Goal: Task Accomplishment & Management: Manage account settings

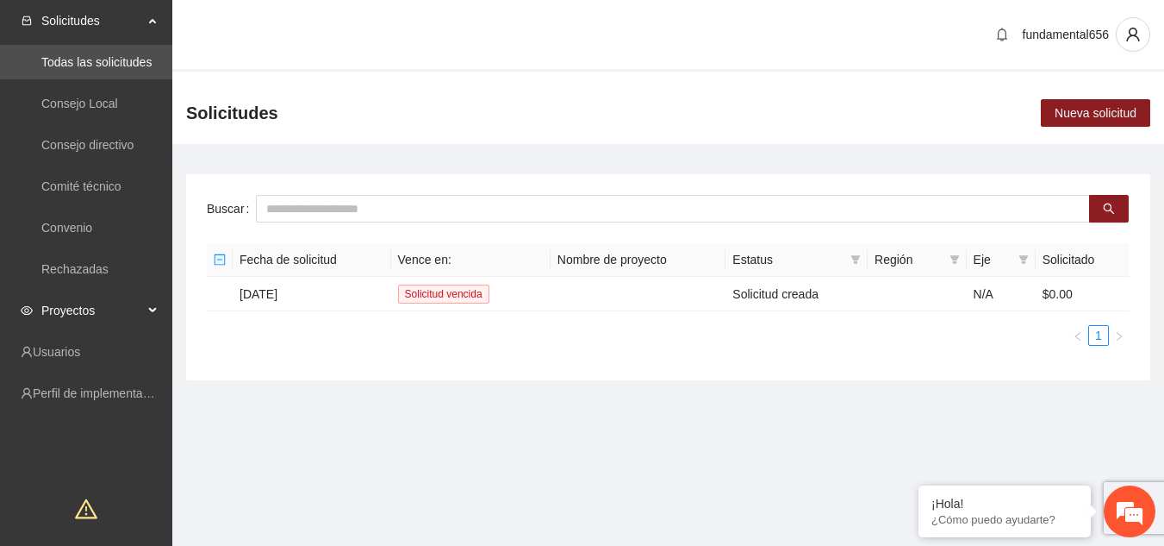
click at [143, 306] on div "Proyectos" at bounding box center [86, 310] width 172 height 34
click at [80, 348] on link "Activos" at bounding box center [60, 352] width 39 height 14
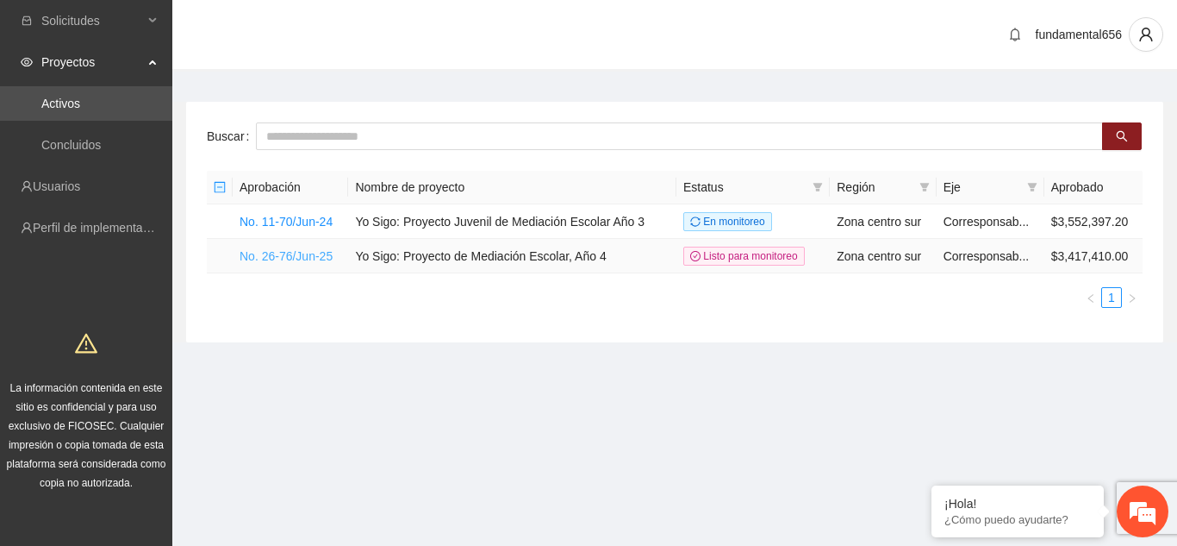
click at [249, 257] on link "No. 26-76/Jun-25" at bounding box center [286, 256] width 93 height 14
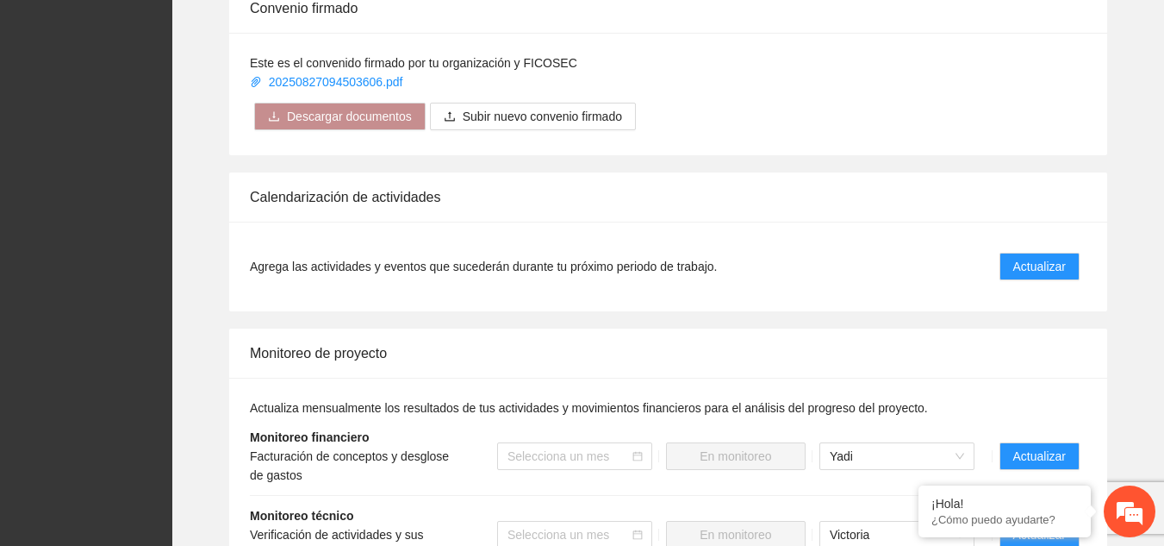
scroll to position [1328, 0]
click at [1025, 256] on span "Actualizar" at bounding box center [1039, 265] width 53 height 19
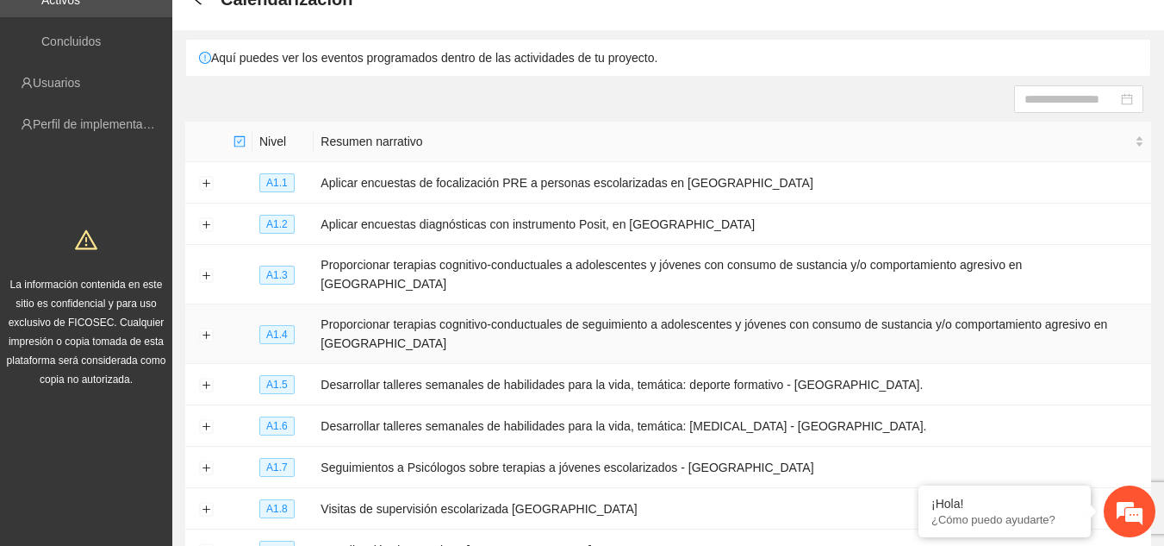
scroll to position [105, 0]
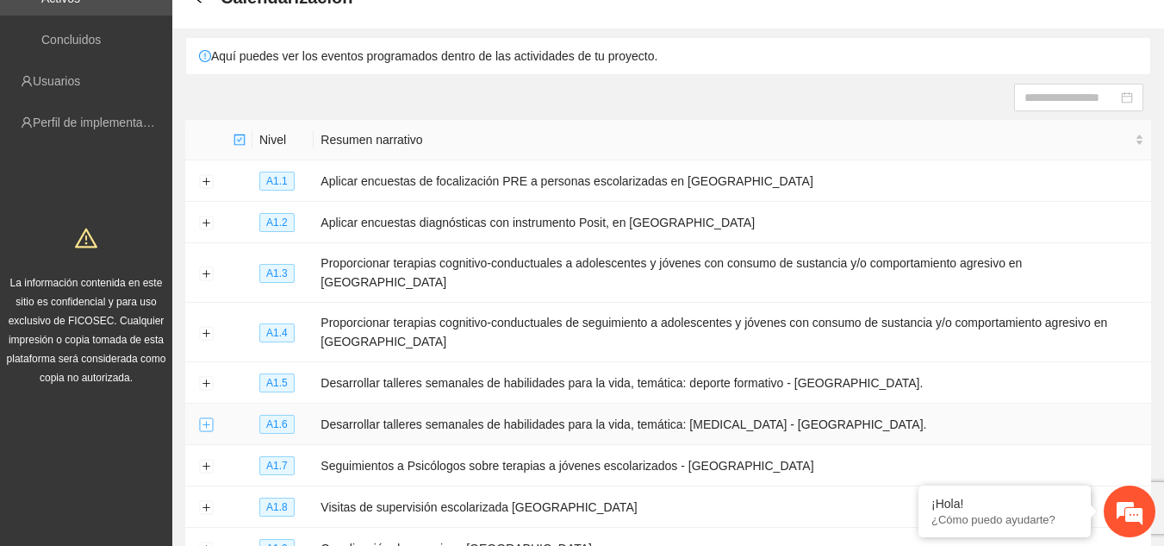
click at [201, 418] on button "Expand row" at bounding box center [206, 425] width 14 height 14
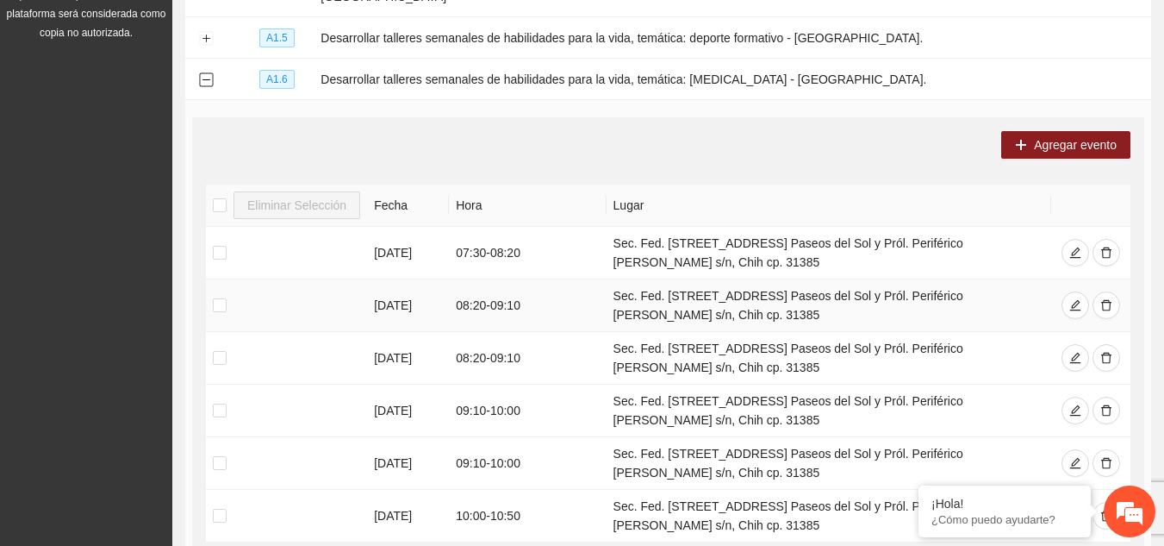
scroll to position [459, 0]
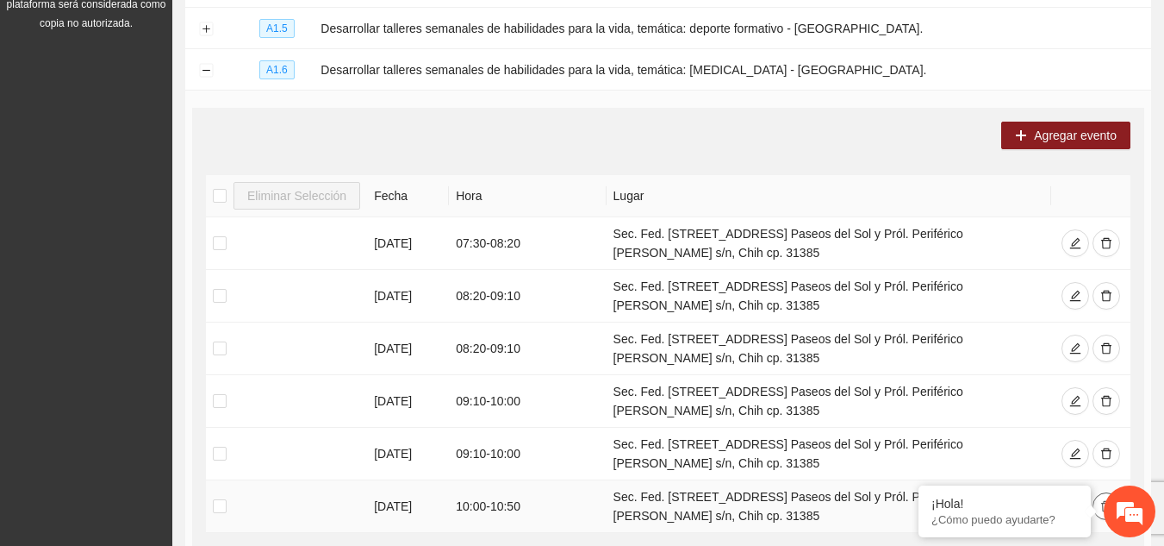
click at [1106, 500] on icon "delete" at bounding box center [1106, 506] width 12 height 12
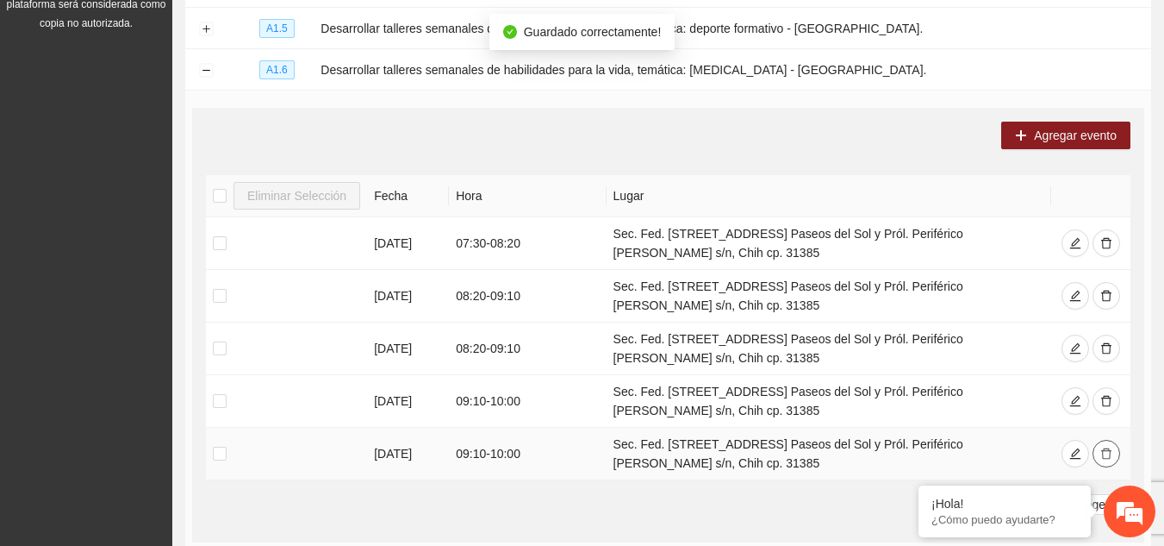
click at [1109, 448] on icon "delete" at bounding box center [1106, 453] width 10 height 11
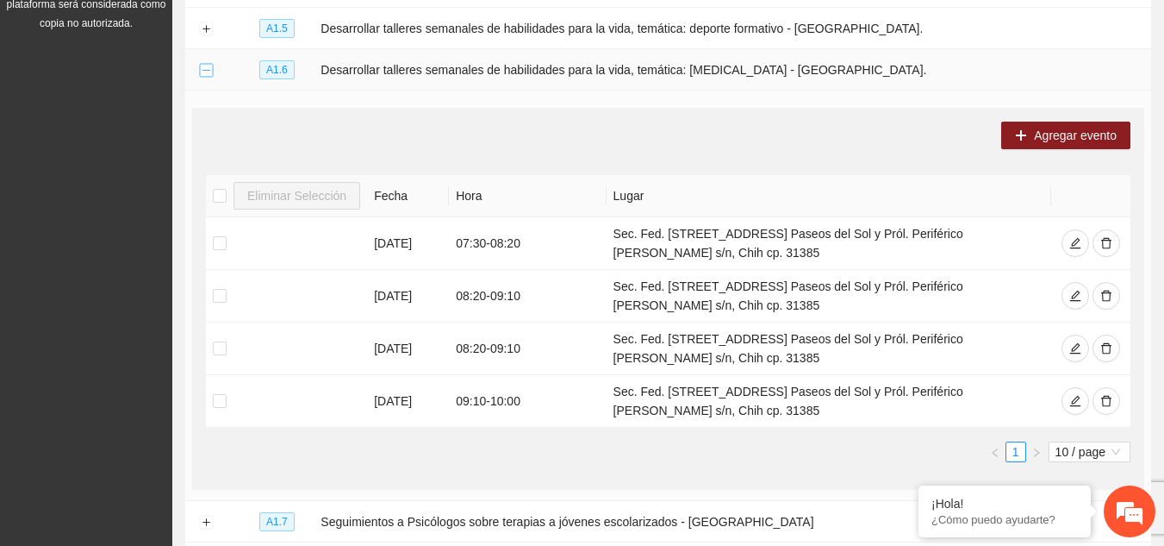
click at [203, 64] on button "Collapse row" at bounding box center [206, 71] width 14 height 14
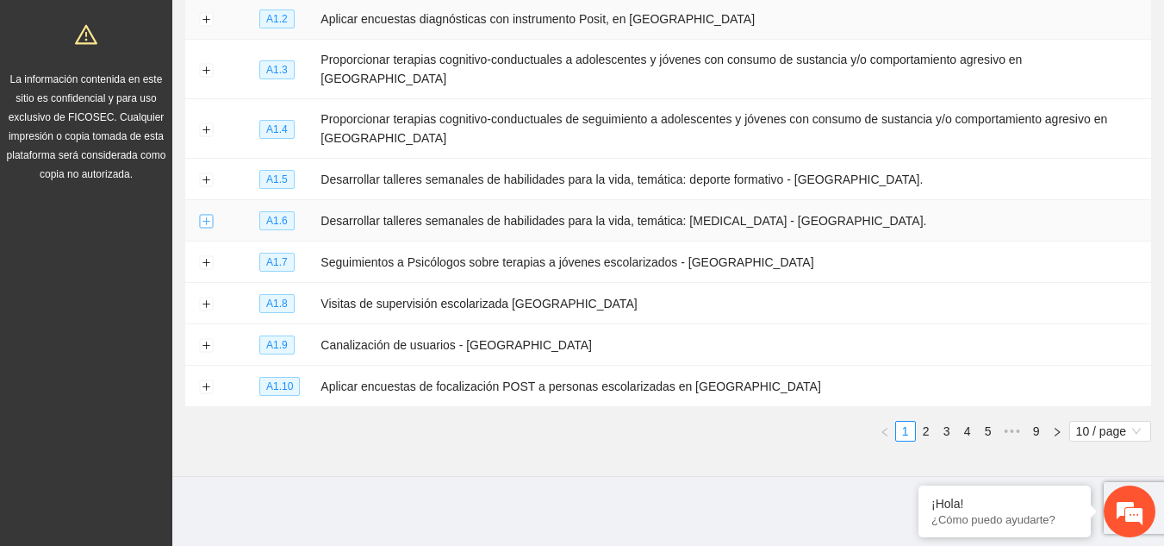
scroll to position [283, 0]
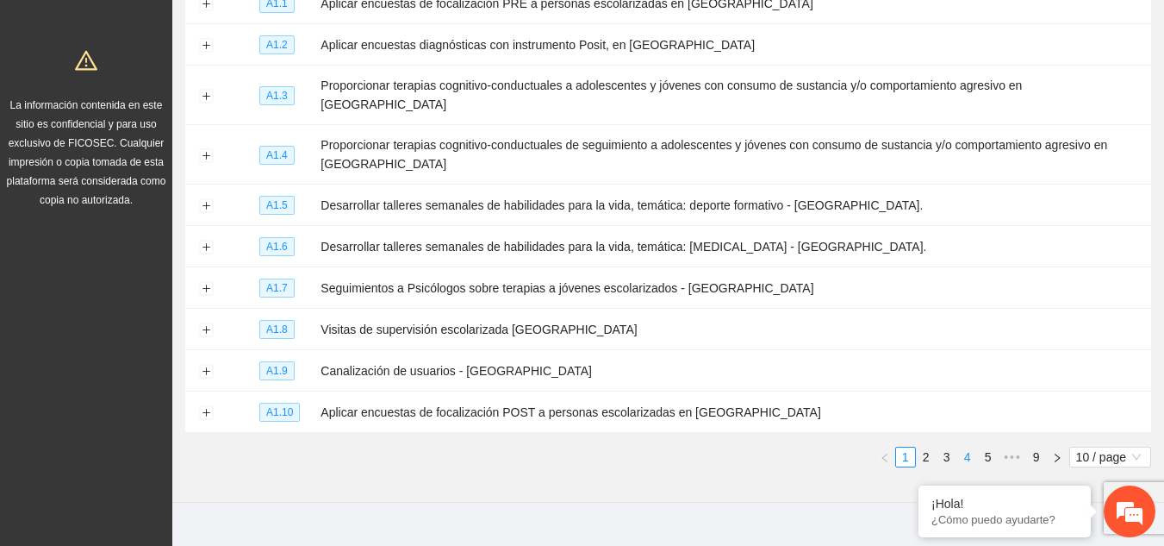
click at [967, 447] on link "4" at bounding box center [967, 456] width 19 height 19
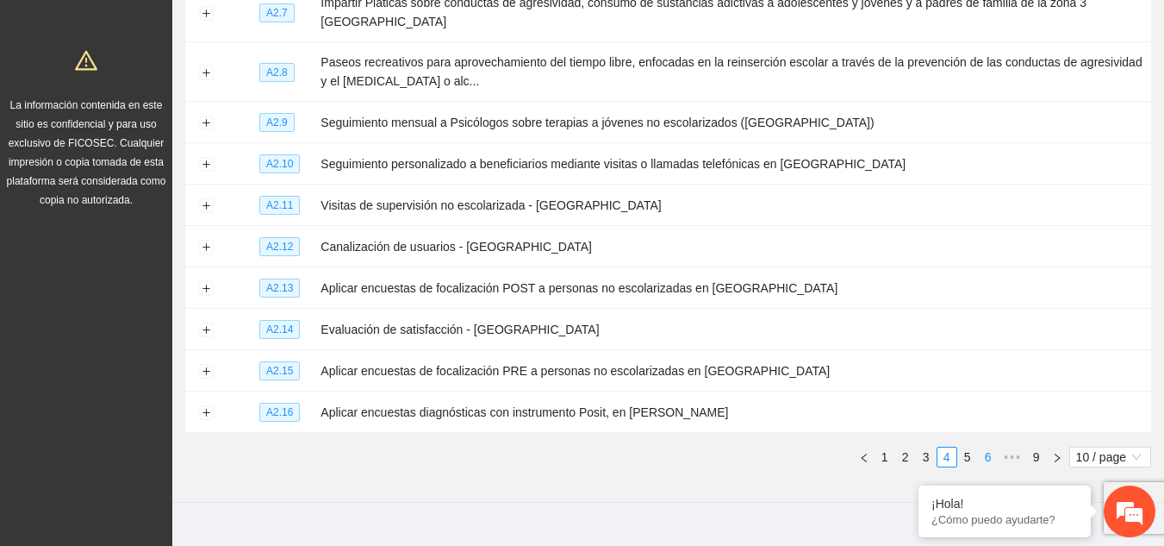
click at [988, 447] on link "6" at bounding box center [988, 456] width 19 height 19
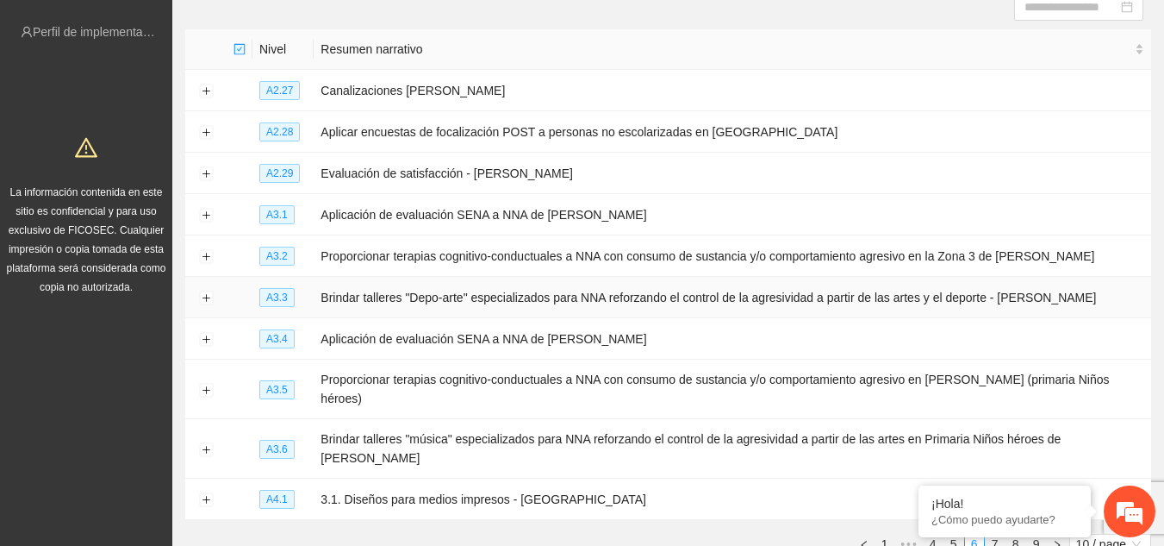
scroll to position [189, 0]
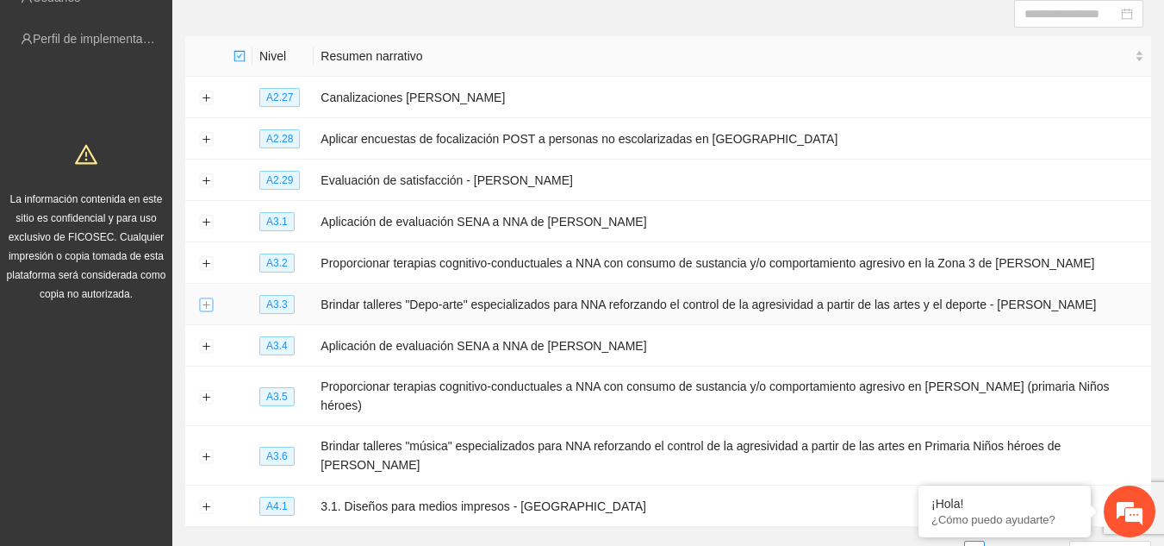
click at [206, 298] on button "Expand row" at bounding box center [206, 305] width 14 height 14
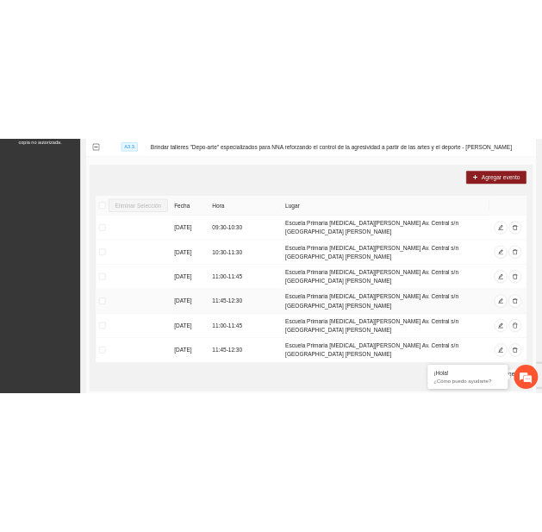
scroll to position [491, 0]
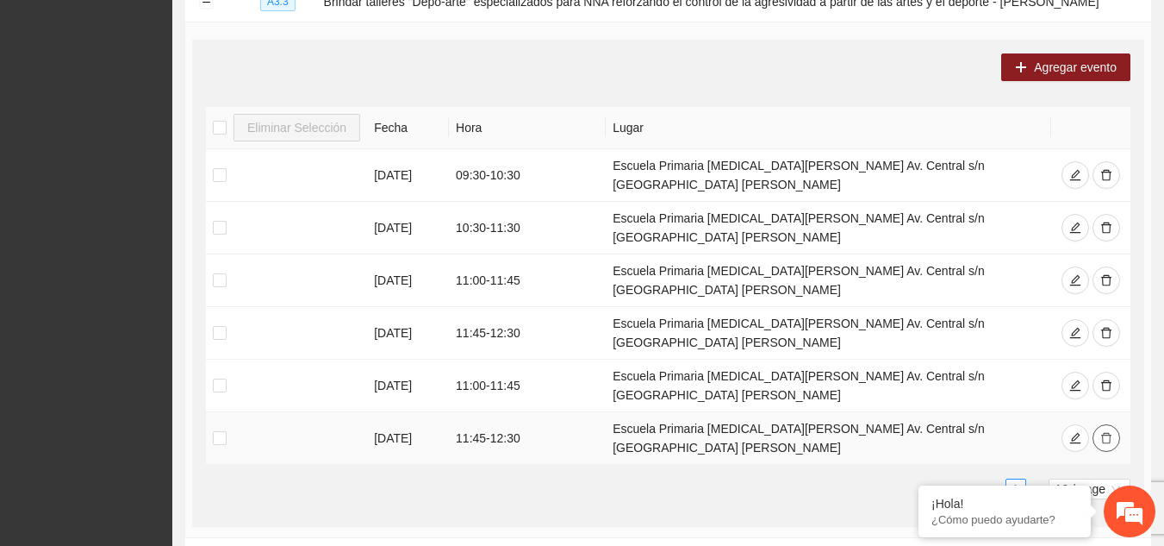
click at [1110, 433] on icon "delete" at bounding box center [1106, 438] width 10 height 11
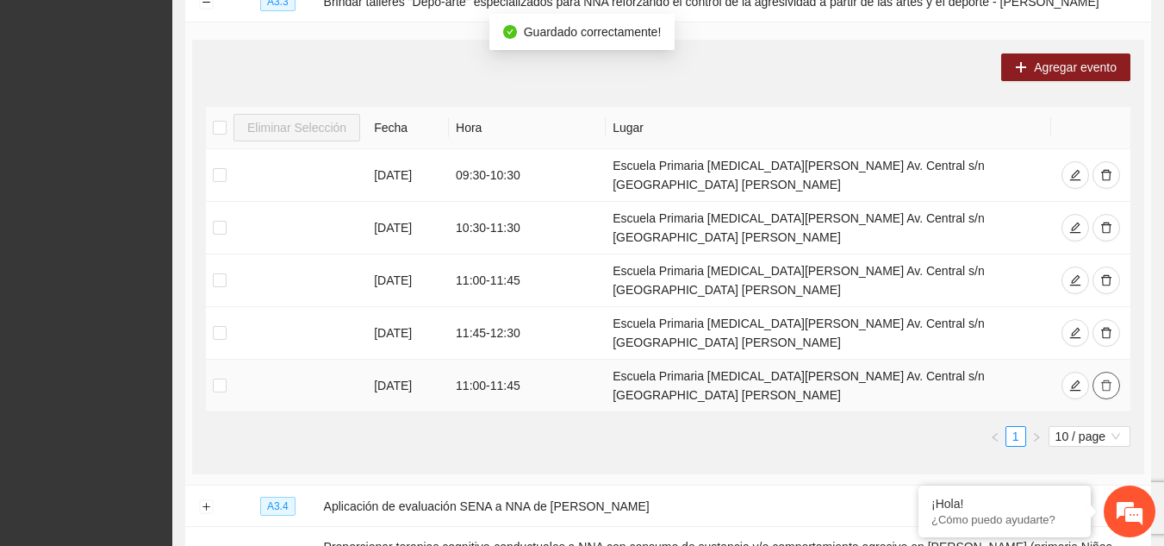
click at [1104, 379] on icon "delete" at bounding box center [1106, 385] width 12 height 12
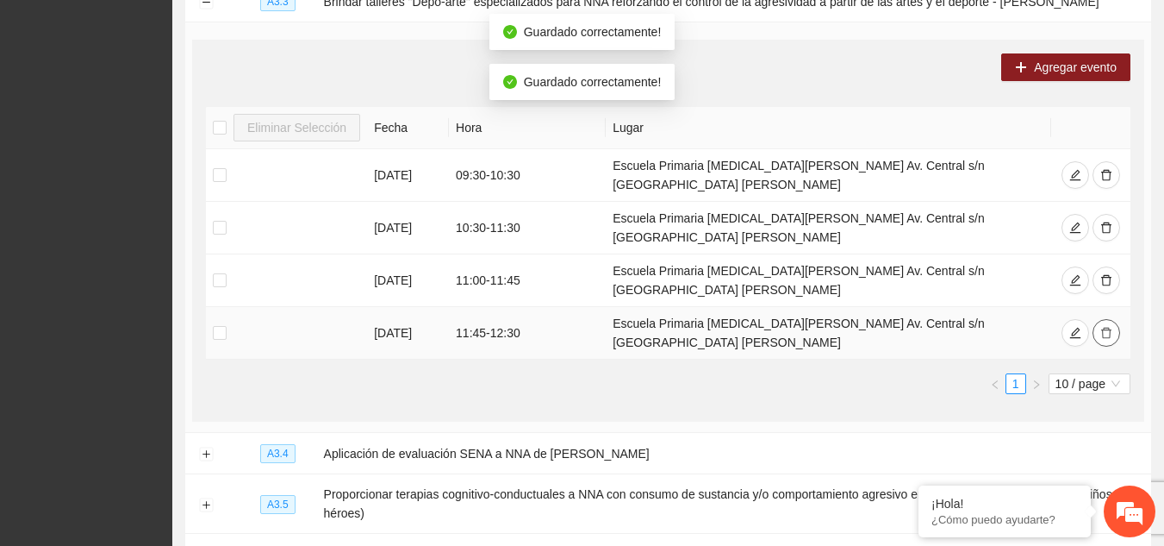
click at [1106, 327] on icon "delete" at bounding box center [1106, 333] width 12 height 12
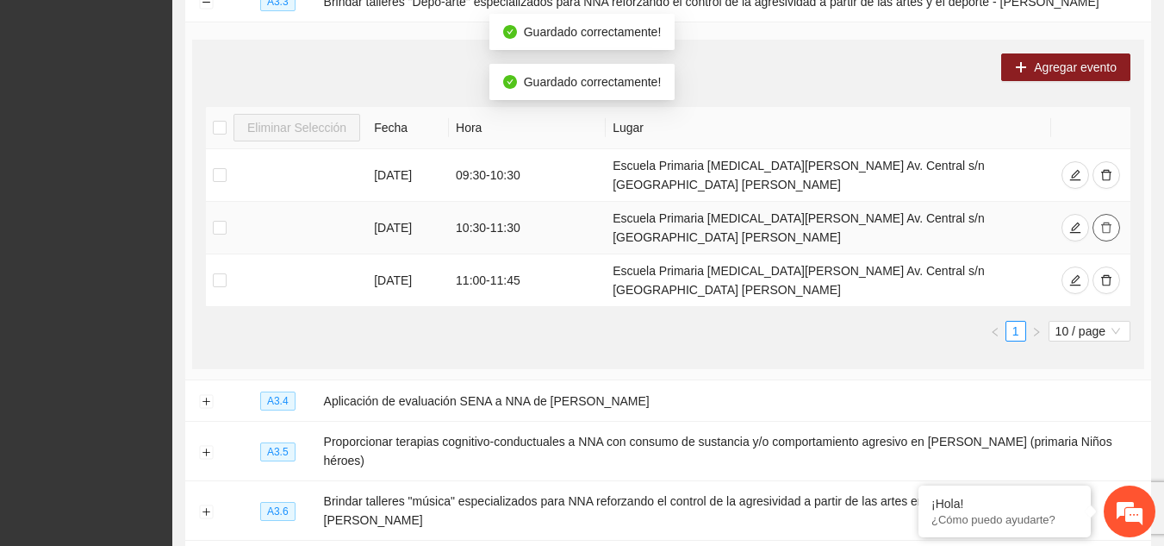
click at [1098, 214] on button "button" at bounding box center [1107, 228] width 28 height 28
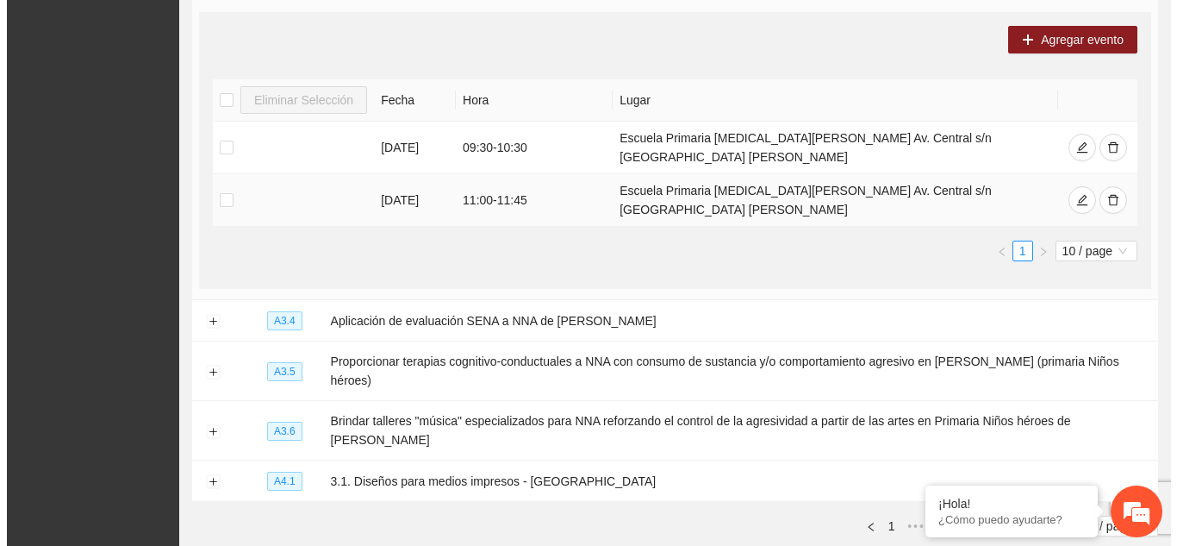
scroll to position [517, 0]
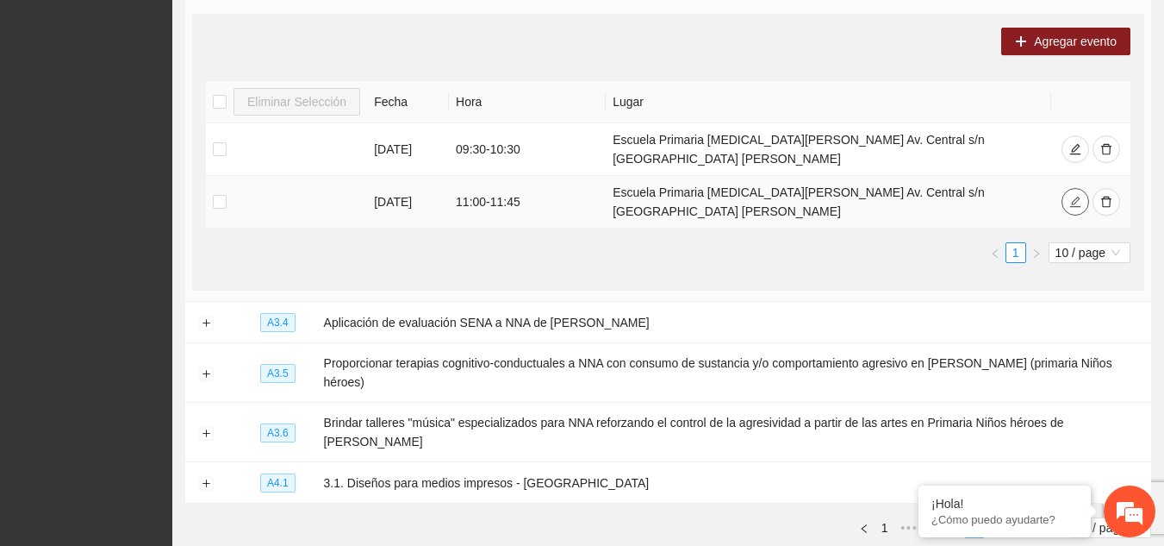
click at [1078, 196] on icon "edit" at bounding box center [1075, 202] width 12 height 12
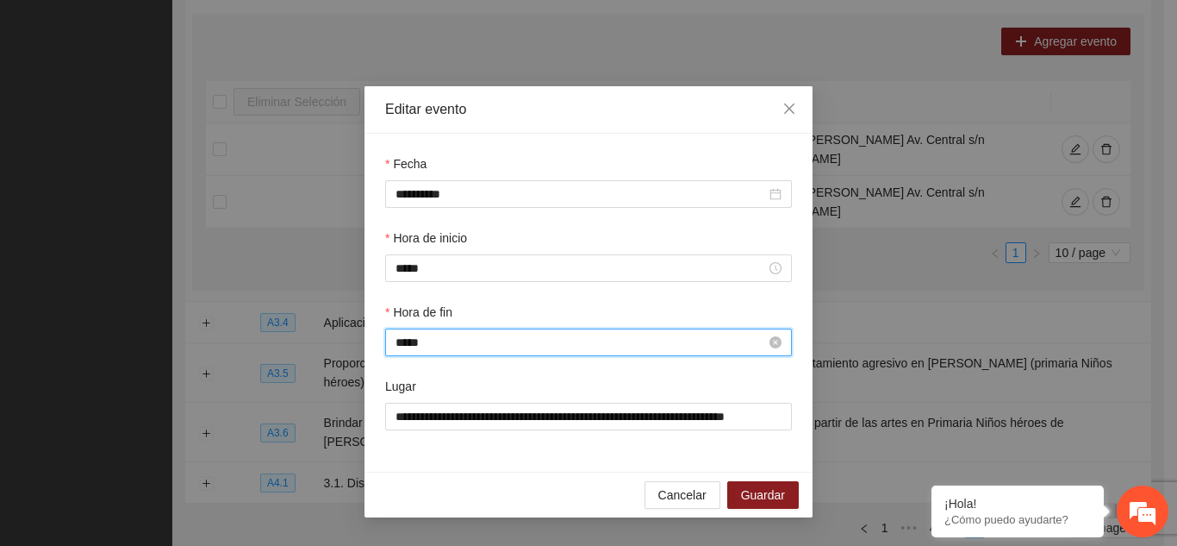
scroll to position [1086, 0]
click at [456, 340] on input "*****" at bounding box center [581, 342] width 371 height 19
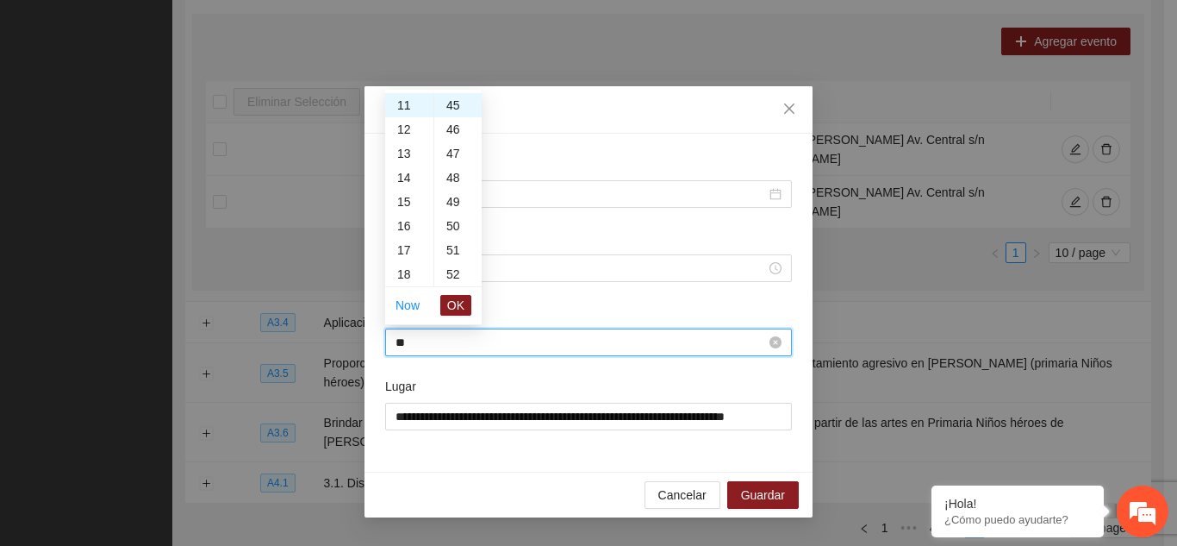
type input "*"
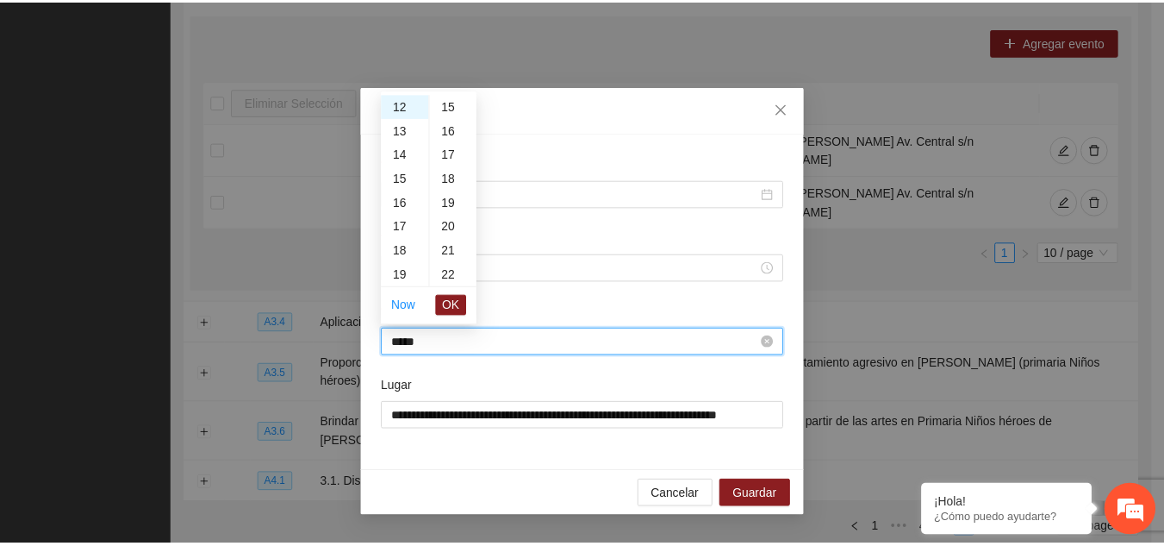
scroll to position [0, 0]
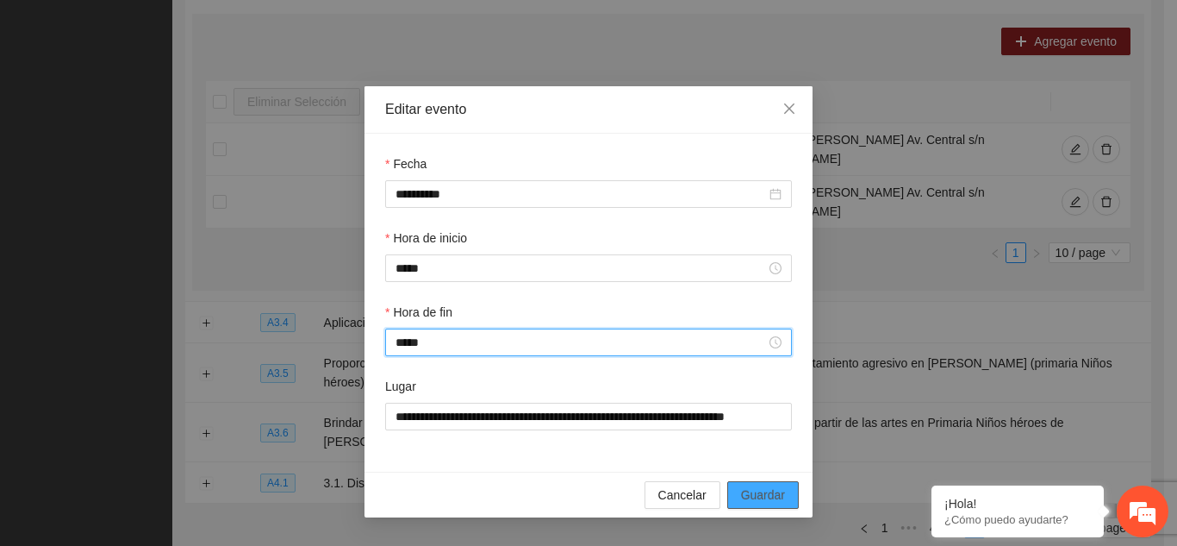
type input "*****"
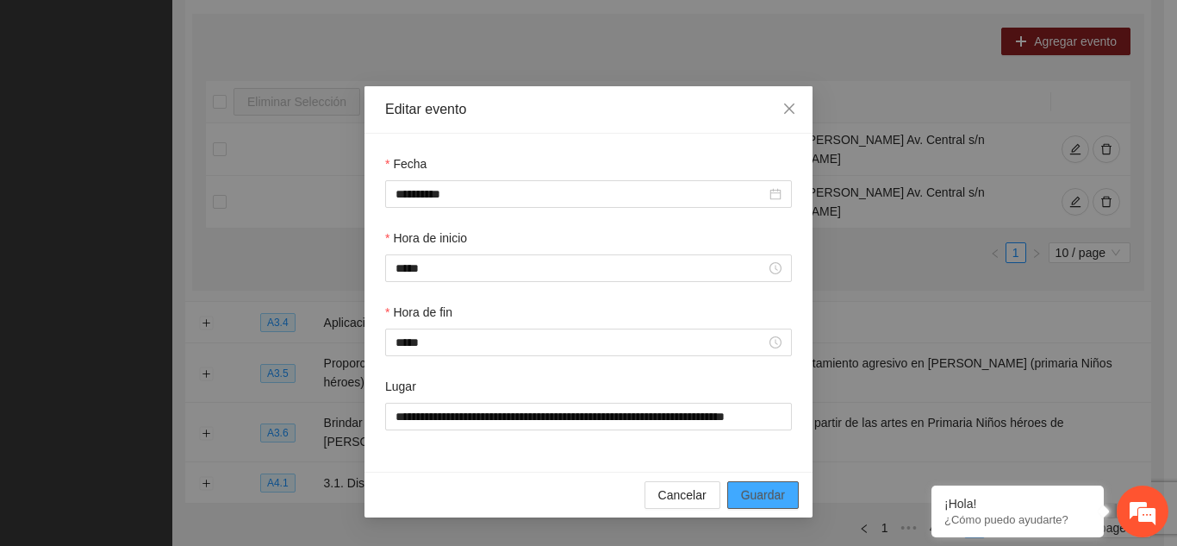
click at [755, 489] on span "Guardar" at bounding box center [763, 494] width 44 height 19
